Goal: Transaction & Acquisition: Book appointment/travel/reservation

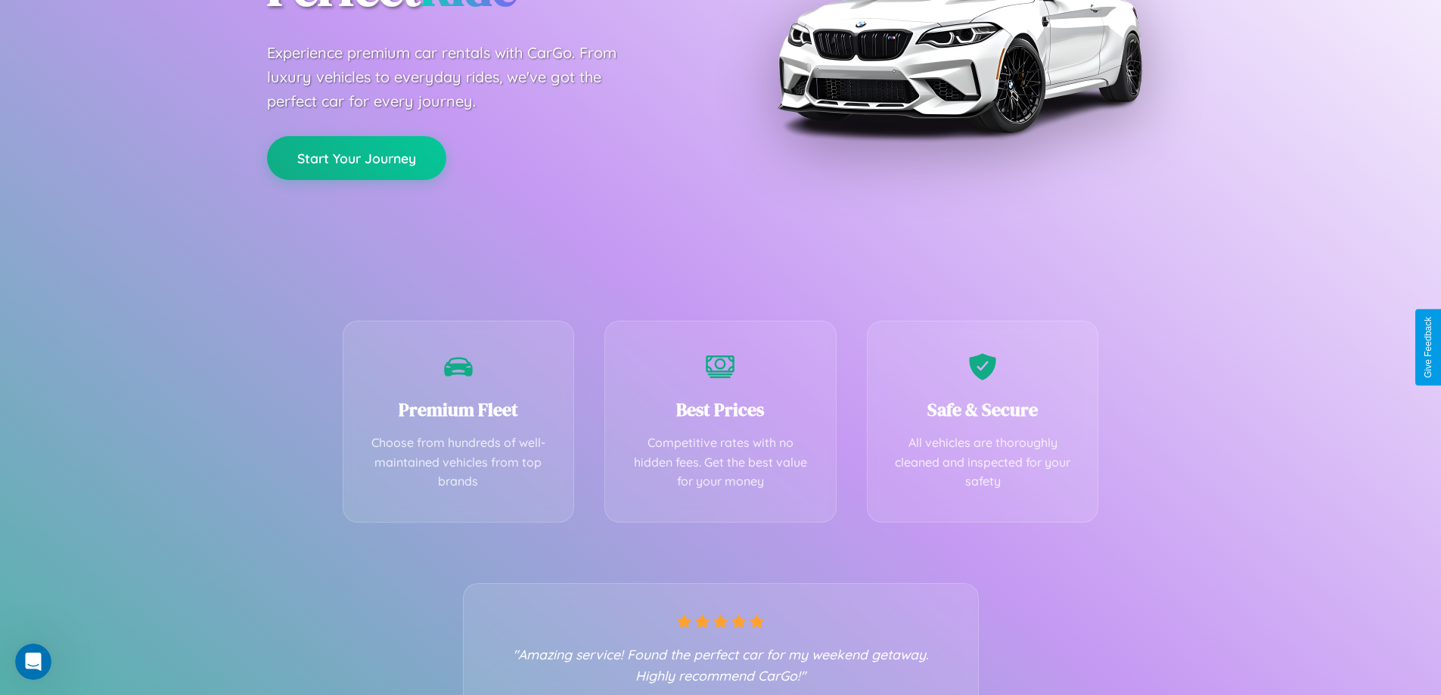
scroll to position [298, 0]
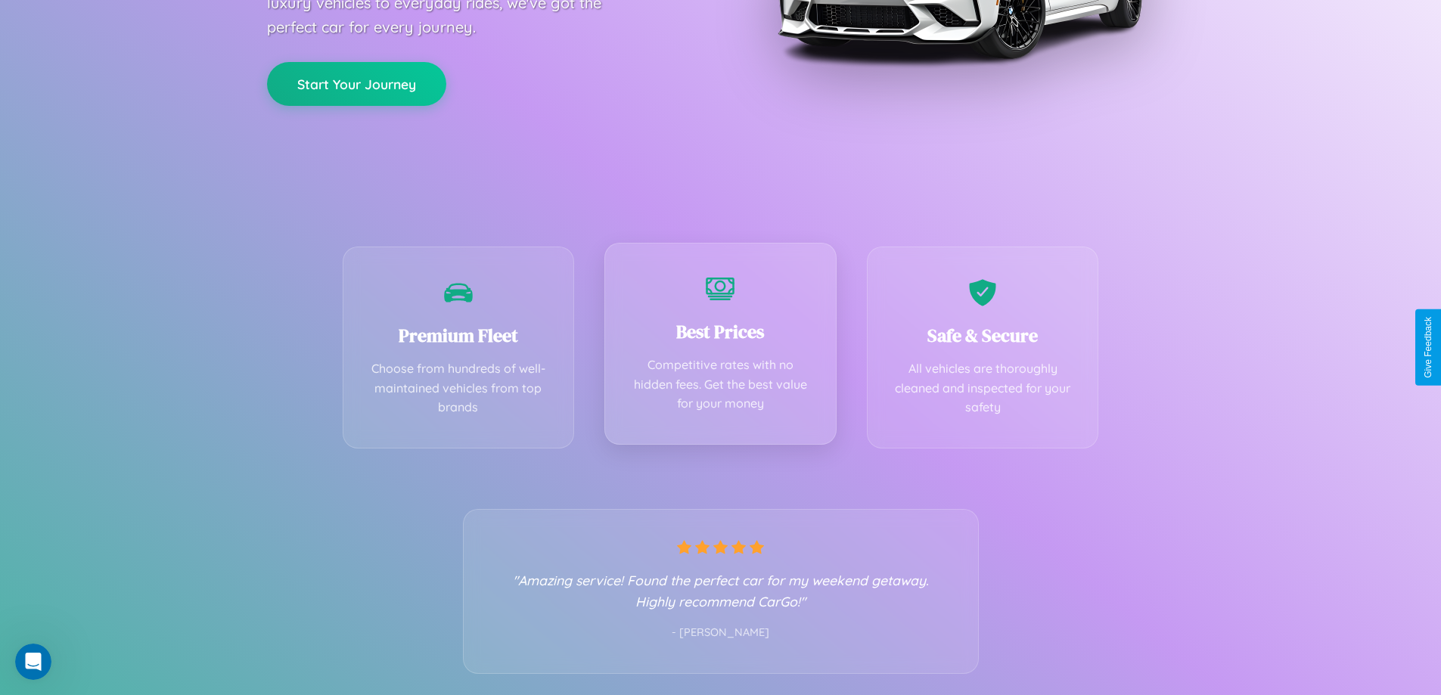
click at [720, 347] on div "Best Prices Competitive rates with no hidden fees. Get the best value for your …" at bounding box center [720, 344] width 232 height 202
click at [356, 82] on button "Start Your Journey" at bounding box center [356, 83] width 179 height 44
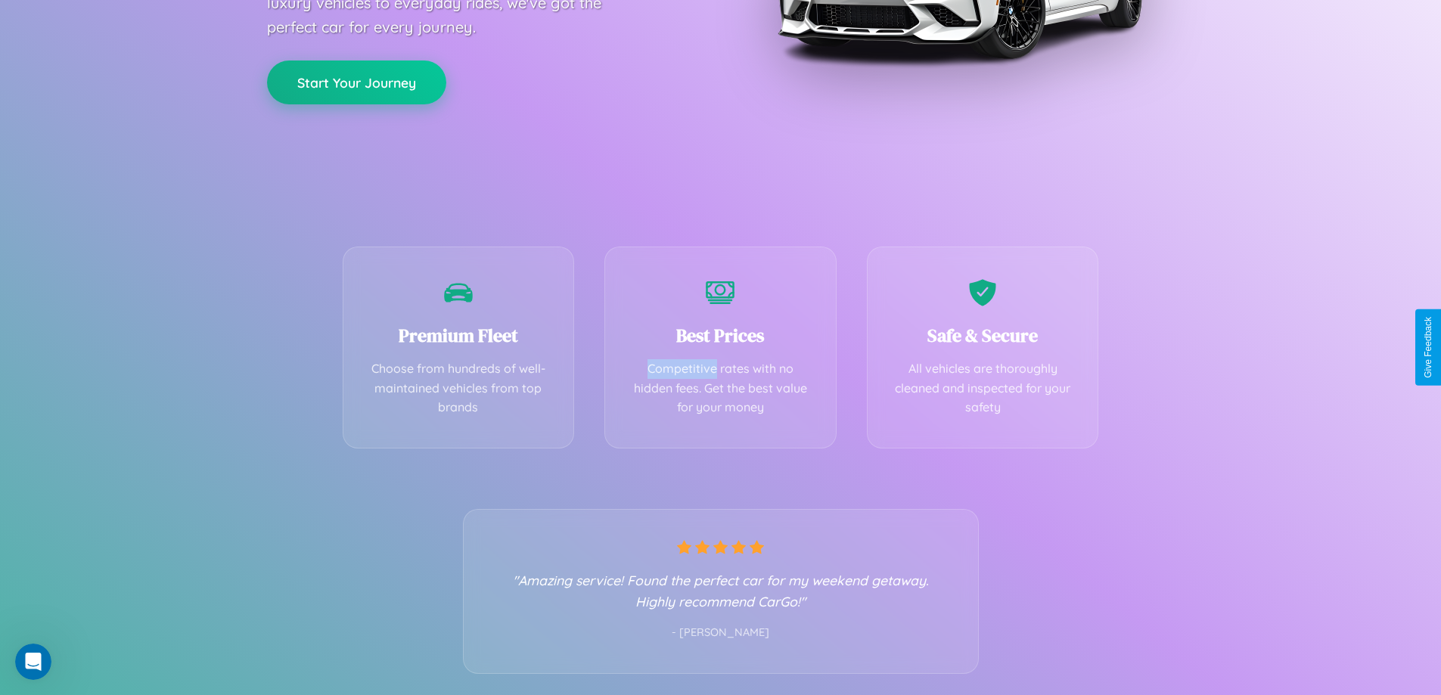
click at [356, 82] on button "Start Your Journey" at bounding box center [356, 83] width 179 height 44
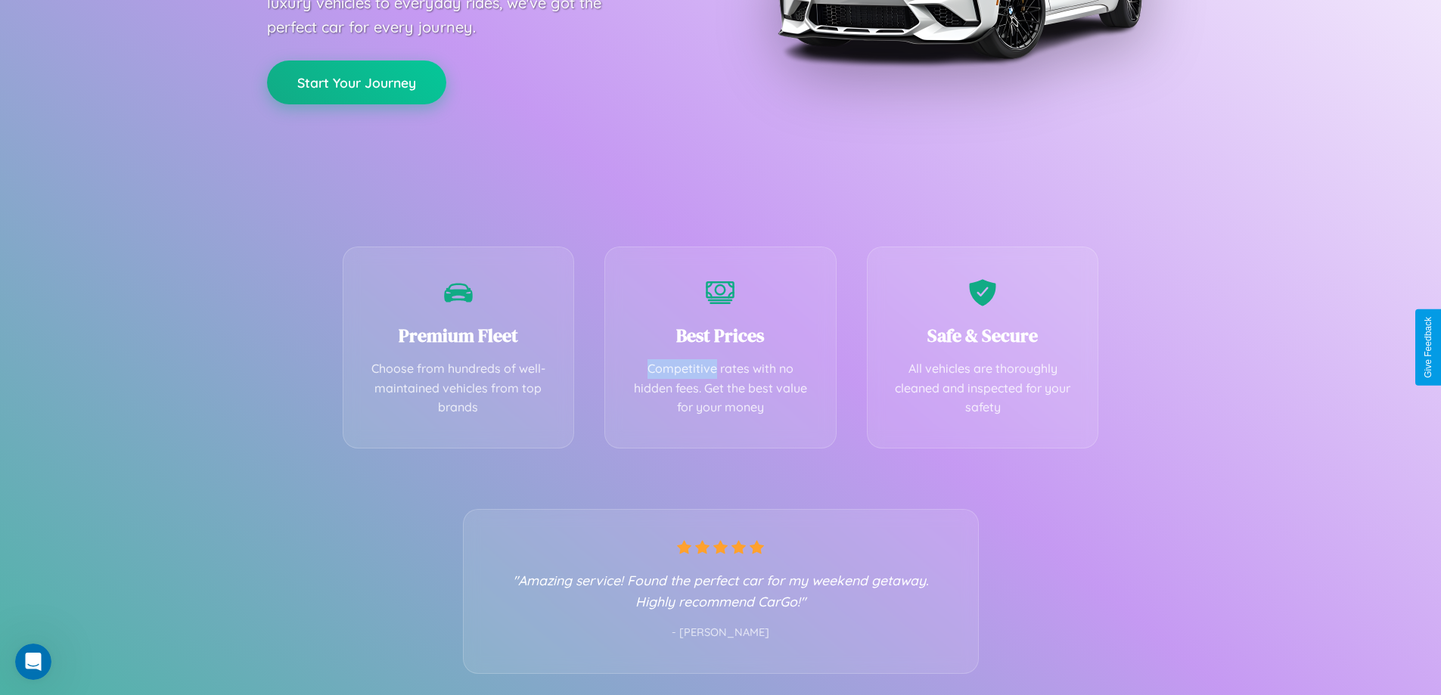
click at [356, 82] on button "Start Your Journey" at bounding box center [356, 83] width 179 height 44
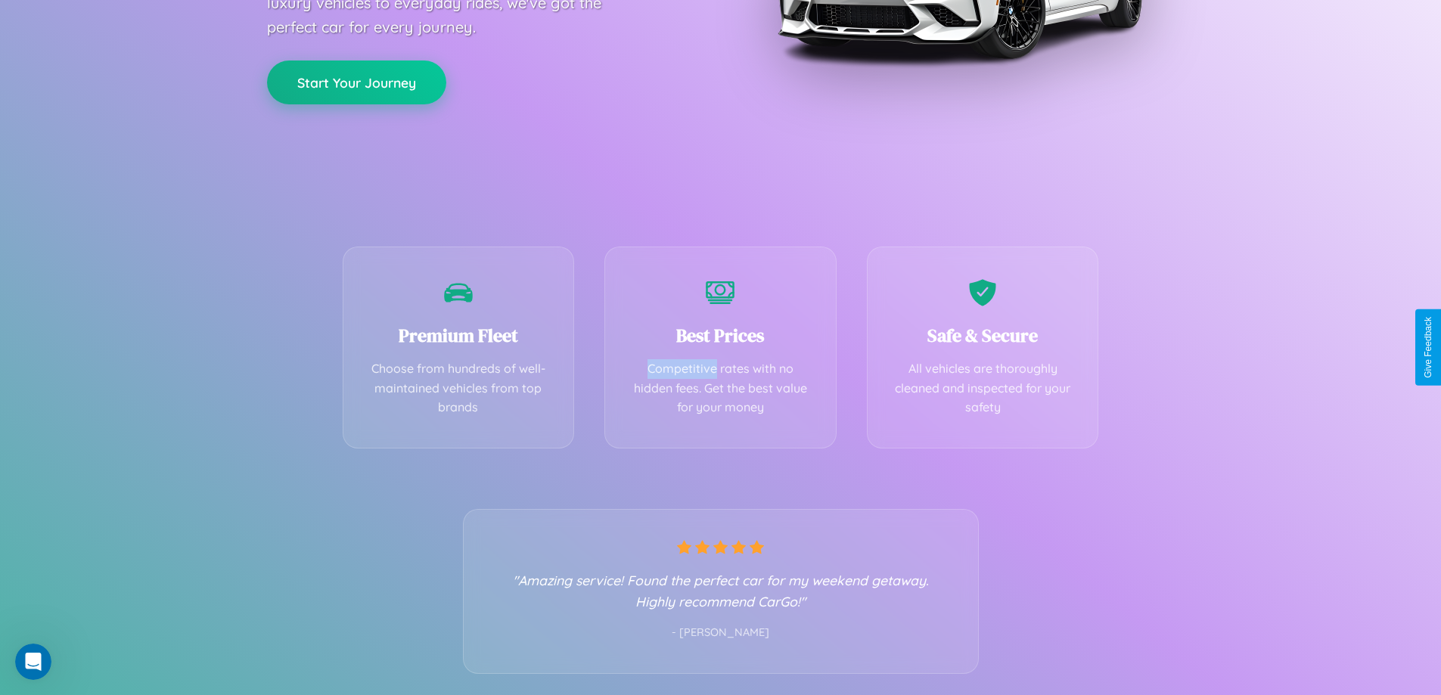
click at [356, 82] on button "Start Your Journey" at bounding box center [356, 83] width 179 height 44
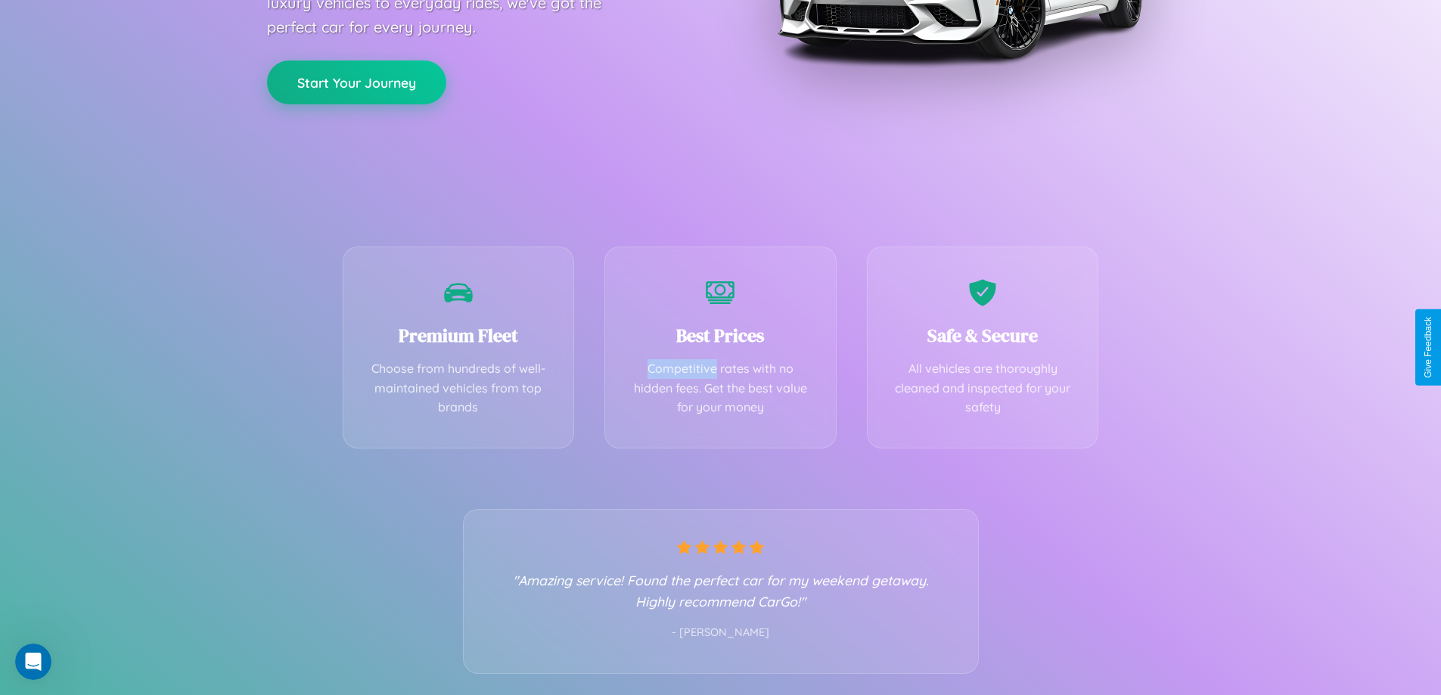
click at [356, 82] on button "Start Your Journey" at bounding box center [356, 83] width 179 height 44
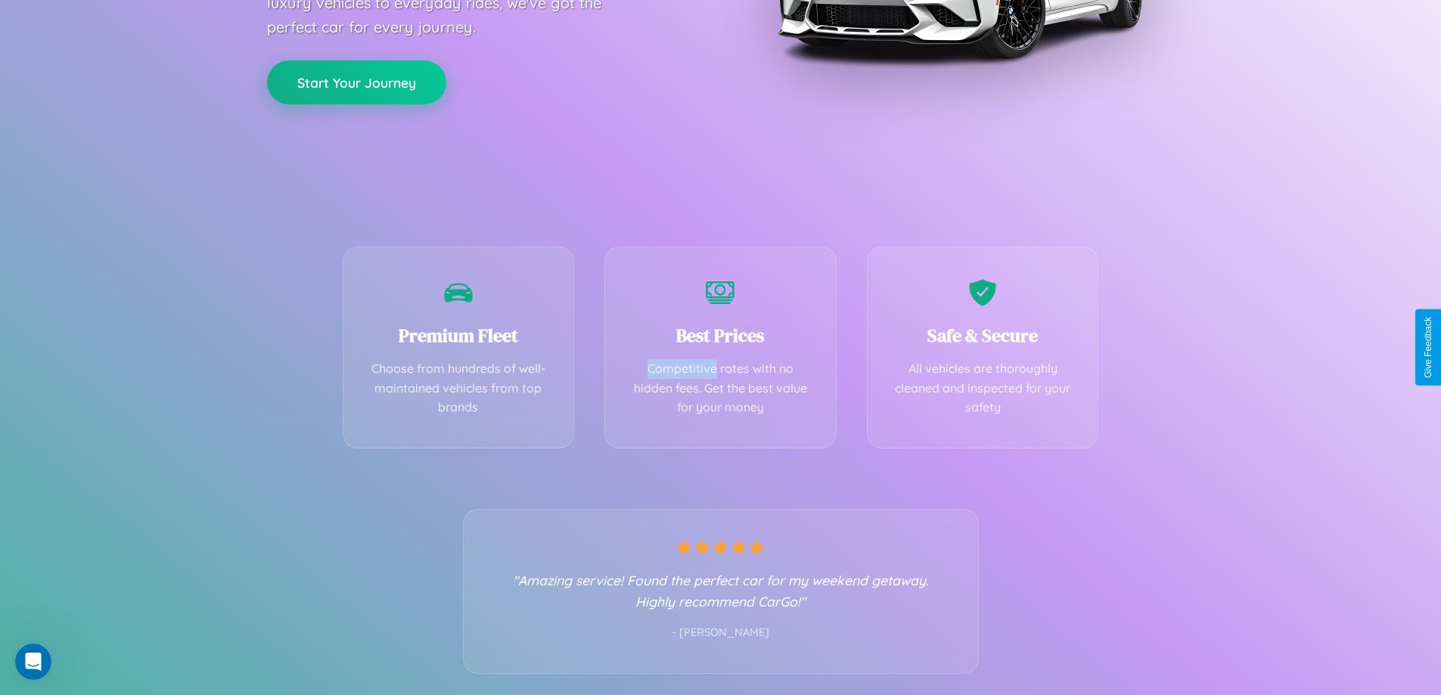
click at [356, 82] on button "Start Your Journey" at bounding box center [356, 83] width 179 height 44
